Goal: Task Accomplishment & Management: Use online tool/utility

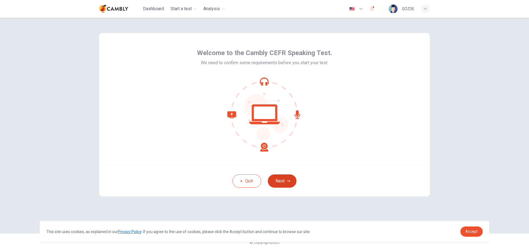
click at [284, 178] on button "Next" at bounding box center [282, 180] width 29 height 13
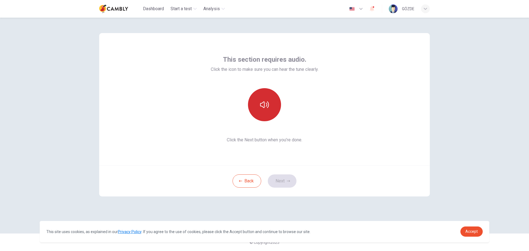
click at [270, 105] on button "button" at bounding box center [264, 104] width 33 height 33
click at [284, 179] on button "Next" at bounding box center [282, 180] width 29 height 13
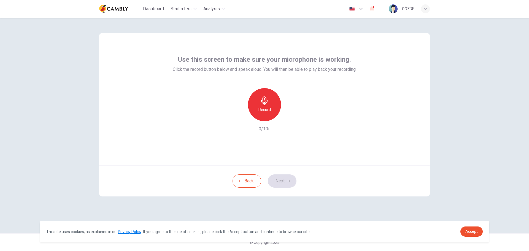
click at [267, 106] on div "Record" at bounding box center [264, 104] width 33 height 33
click at [289, 117] on icon "button" at bounding box center [290, 117] width 6 height 6
click at [285, 181] on button "Next" at bounding box center [282, 180] width 29 height 13
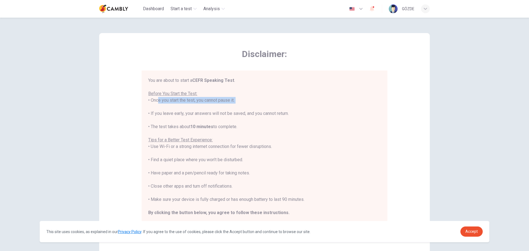
drag, startPoint x: 152, startPoint y: 99, endPoint x: 242, endPoint y: 104, distance: 89.9
click at [242, 104] on div "You are about to start a CEFR Speaking Test . Before You Start the Test: • Once…" at bounding box center [264, 153] width 232 height 152
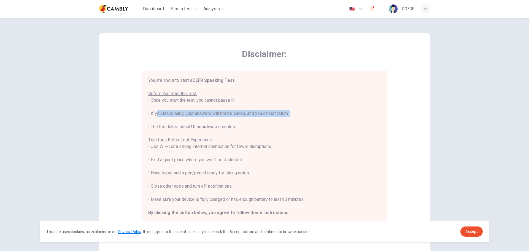
drag, startPoint x: 159, startPoint y: 115, endPoint x: 305, endPoint y: 118, distance: 145.7
click at [305, 118] on div "You are about to start a CEFR Speaking Test . Before You Start the Test: • Once…" at bounding box center [264, 153] width 232 height 152
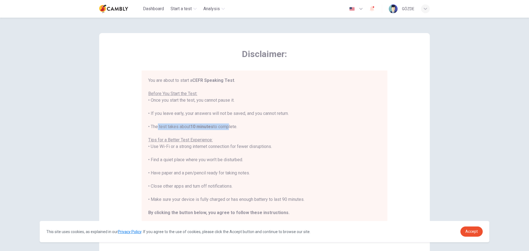
drag, startPoint x: 154, startPoint y: 126, endPoint x: 250, endPoint y: 128, distance: 95.6
click at [230, 129] on div "You are about to start a CEFR Speaking Test . Before You Start the Test: • Once…" at bounding box center [264, 153] width 232 height 152
click at [251, 128] on div "You are about to start a CEFR Speaking Test . Before You Start the Test: • Once…" at bounding box center [264, 153] width 232 height 152
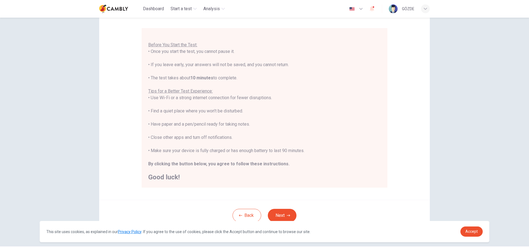
scroll to position [55, 0]
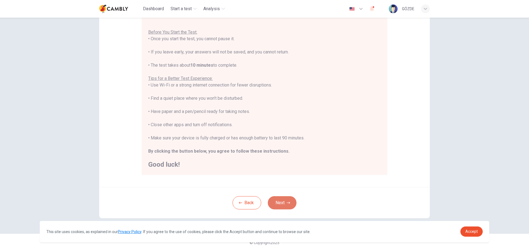
click at [283, 204] on button "Next" at bounding box center [282, 202] width 29 height 13
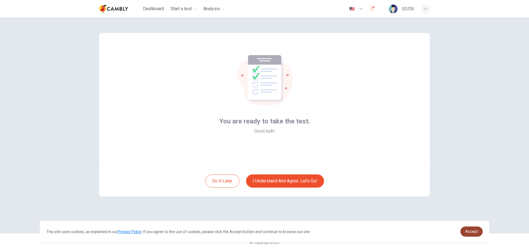
click at [473, 228] on link "Accept" at bounding box center [471, 231] width 22 height 10
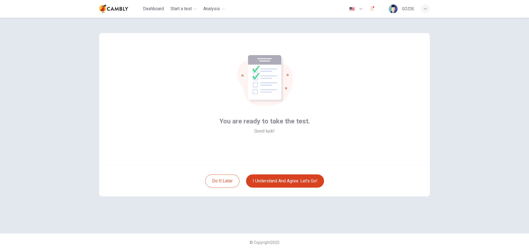
click at [293, 180] on button "I understand and agree. Let’s go!" at bounding box center [285, 180] width 78 height 13
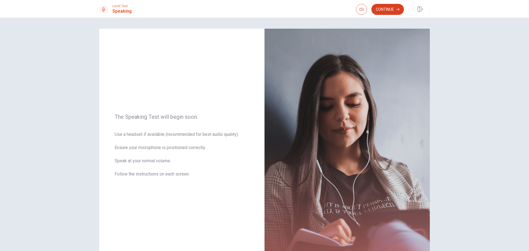
click at [394, 11] on button "Continue" at bounding box center [387, 9] width 33 height 11
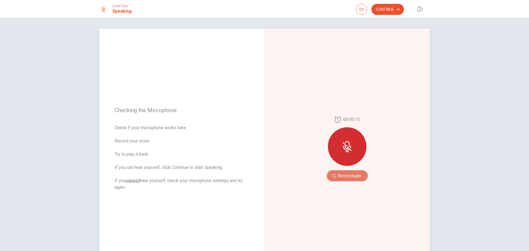
click at [344, 176] on button "Record Again" at bounding box center [347, 175] width 41 height 11
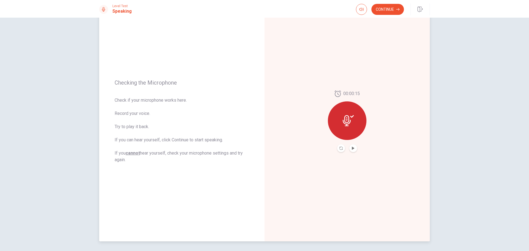
scroll to position [47, 0]
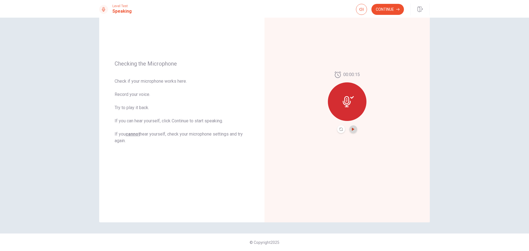
click at [353, 130] on icon "Play Audio" at bounding box center [352, 129] width 3 height 3
click at [384, 12] on button "Continue" at bounding box center [387, 9] width 33 height 11
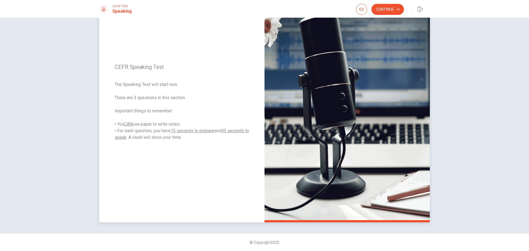
scroll to position [19, 0]
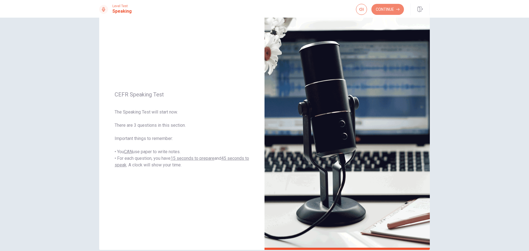
click at [387, 13] on button "Continue" at bounding box center [387, 9] width 33 height 11
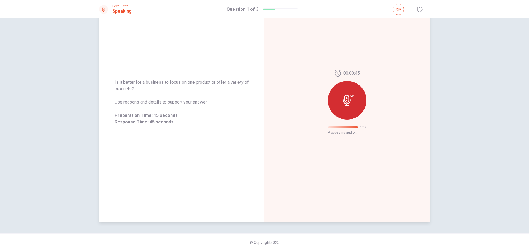
scroll to position [0, 0]
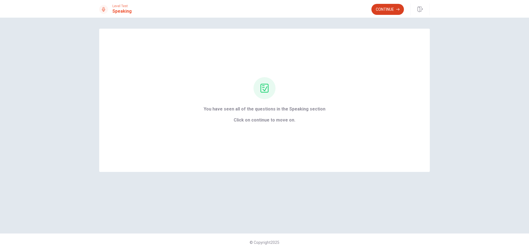
click at [392, 9] on button "Continue" at bounding box center [387, 9] width 33 height 11
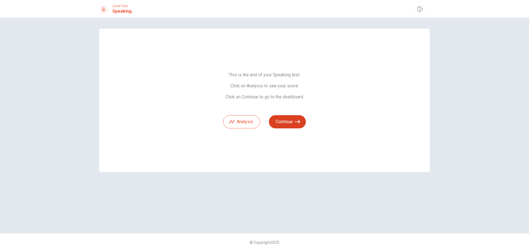
click at [283, 121] on button "Continue" at bounding box center [287, 121] width 37 height 13
